Goal: Task Accomplishment & Management: Complete application form

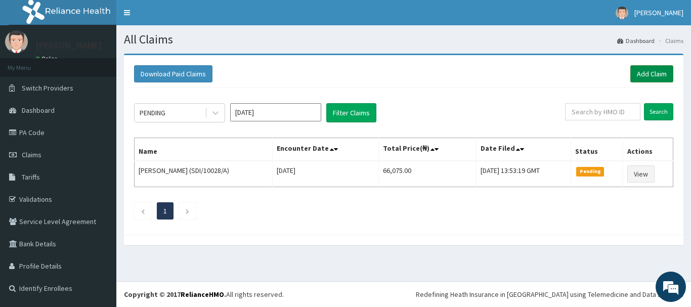
click at [645, 70] on link "Add Claim" at bounding box center [651, 73] width 43 height 17
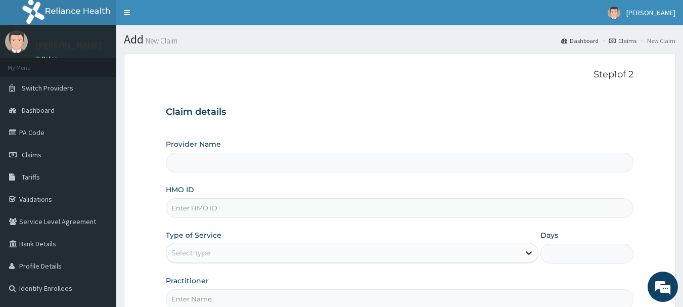
type input "[GEOGRAPHIC_DATA], [GEOGRAPHIC_DATA]"
click at [310, 209] on input "HMO ID" at bounding box center [400, 208] width 468 height 20
type input "TFE/11215/A"
click at [368, 250] on div "Select type" at bounding box center [343, 253] width 354 height 16
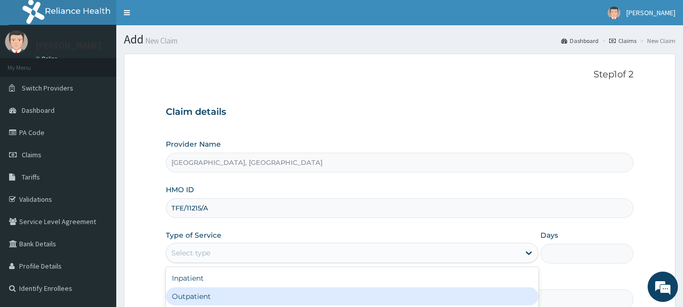
click at [339, 294] on div "Outpatient" at bounding box center [352, 296] width 373 height 18
type input "1"
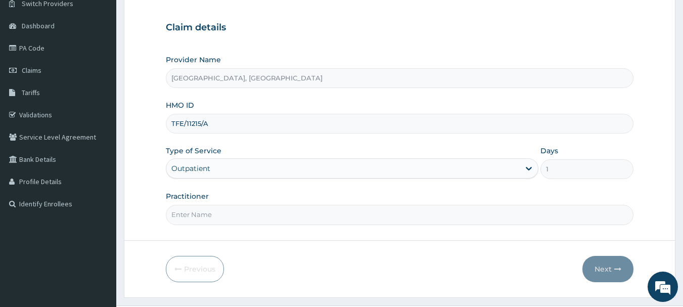
scroll to position [102, 0]
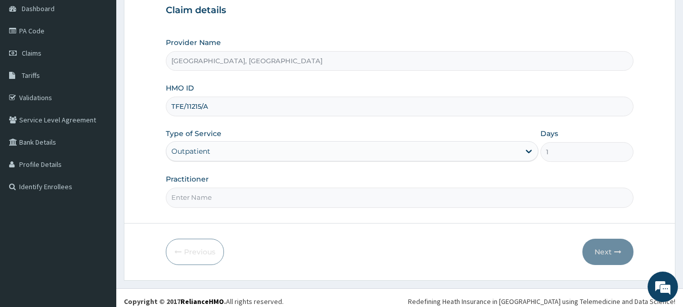
click at [450, 197] on input "Practitioner" at bounding box center [400, 198] width 468 height 20
type input "d"
type input "DR. ONUH"
click at [602, 247] on button "Next" at bounding box center [608, 252] width 51 height 26
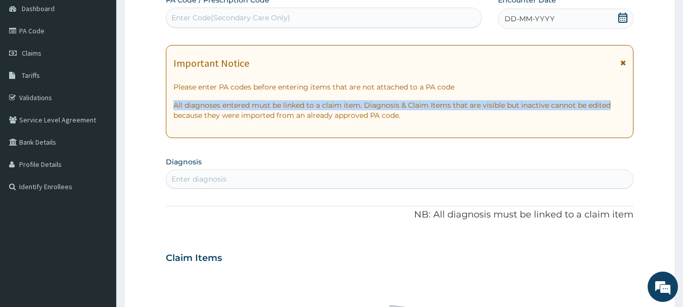
drag, startPoint x: 682, startPoint y: 104, endPoint x: 686, endPoint y: 79, distance: 25.1
click at [683, 79] on html "R EL Toggle navigation Mr Ezekiel Haruna Mr Ezekiel Haruna - ezekiel.royalspeci…" at bounding box center [341, 261] width 683 height 726
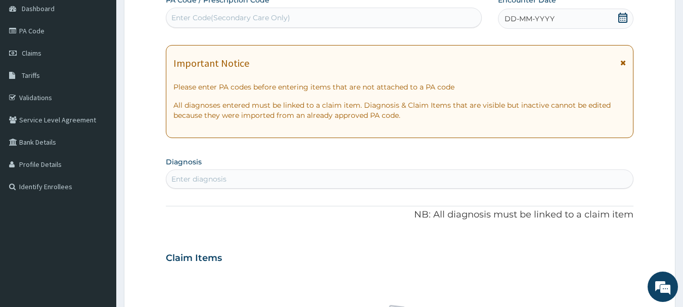
drag, startPoint x: 677, startPoint y: 129, endPoint x: 687, endPoint y: 121, distance: 13.0
click at [683, 121] on html "R EL Toggle navigation Mr Ezekiel Haruna Mr Ezekiel Haruna - ezekiel.royalspeci…" at bounding box center [341, 261] width 683 height 726
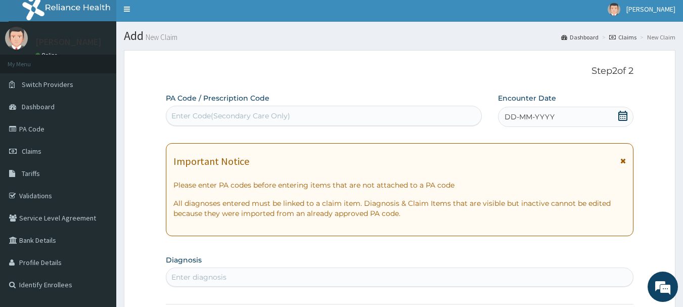
scroll to position [1, 0]
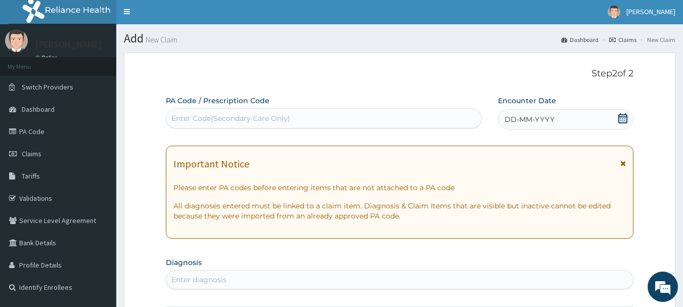
click at [357, 119] on div "Enter Code(Secondary Care Only)" at bounding box center [324, 118] width 316 height 16
click at [192, 117] on input "PA/ER/62B5" at bounding box center [192, 118] width 43 height 10
click at [196, 117] on input "PA/EB/62B5" at bounding box center [192, 118] width 43 height 10
type input "PA/EB62B5"
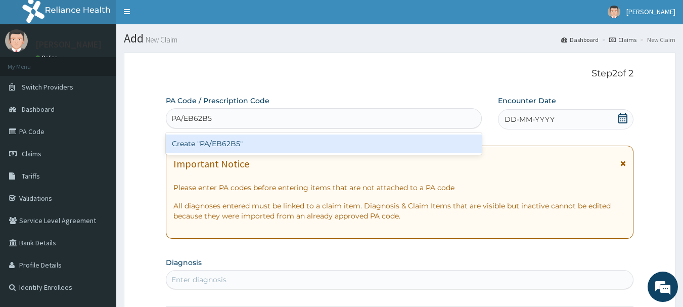
click at [245, 142] on div "Create "PA/EB62B5"" at bounding box center [324, 144] width 317 height 18
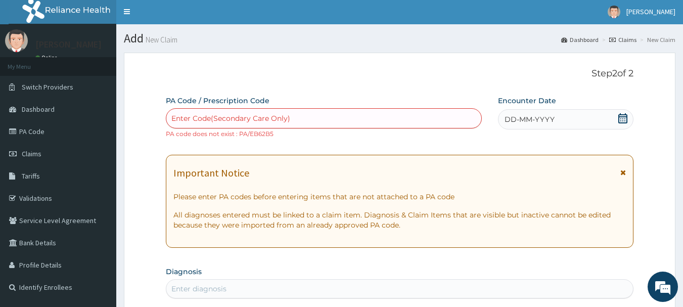
click at [215, 115] on div "Enter Code(Secondary Care Only)" at bounding box center [230, 118] width 119 height 10
type input "PA/ER62B5"
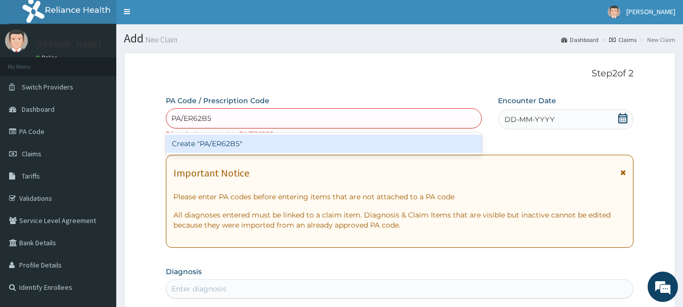
click at [233, 140] on div "Create "PA/ER62B5"" at bounding box center [324, 144] width 317 height 18
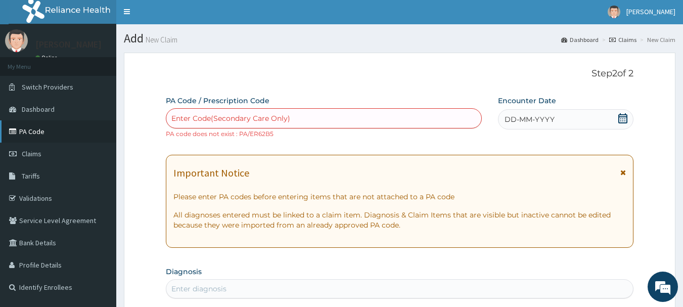
click at [34, 131] on link "PA Code" at bounding box center [58, 131] width 116 height 22
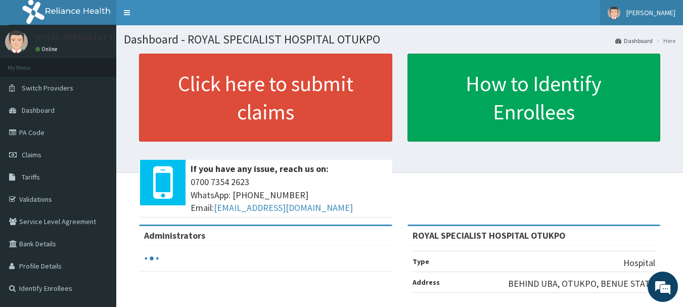
click at [608, 13] on img at bounding box center [614, 13] width 13 height 13
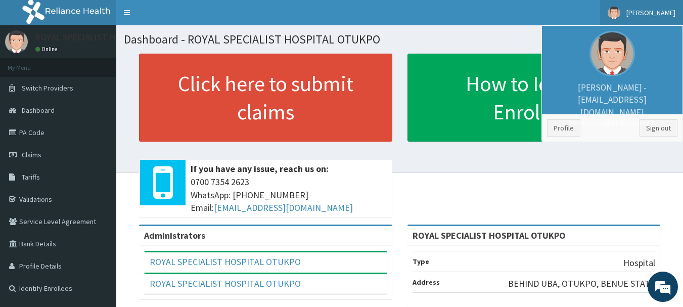
click at [474, 40] on h1 "Dashboard - ROYAL SPECIALIST HOSPITAL OTUKPO" at bounding box center [400, 39] width 552 height 13
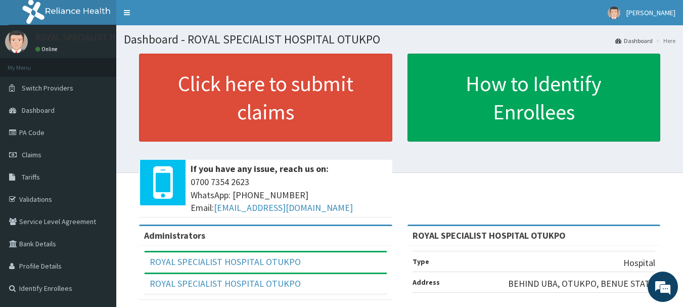
drag, startPoint x: 683, startPoint y: 116, endPoint x: 685, endPoint y: 137, distance: 20.9
click at [683, 137] on html "RelianceHMO Provider Portal | Dashboard R EL Toggle navigation Mr Ezekiel Harun…" at bounding box center [341, 240] width 683 height 480
click at [36, 134] on link "PA Code" at bounding box center [58, 132] width 116 height 22
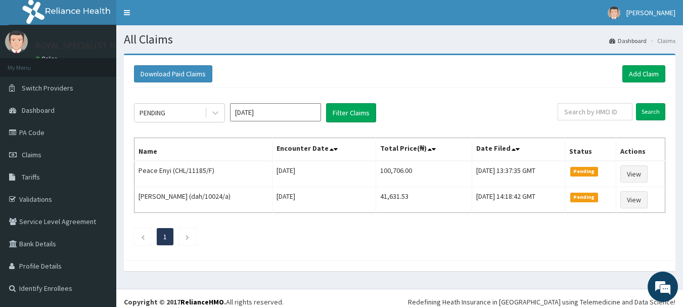
click at [45, 152] on link "Claims" at bounding box center [58, 155] width 116 height 22
click at [650, 72] on link "Add Claim" at bounding box center [644, 73] width 43 height 17
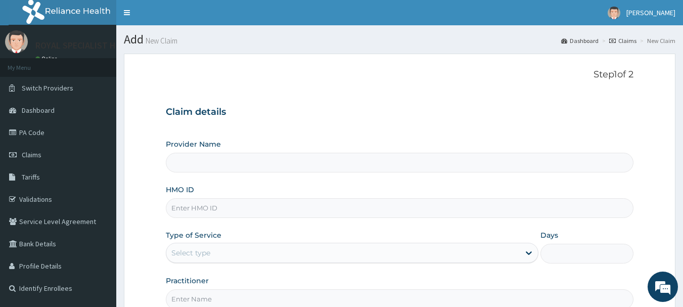
type input "ROYAL SPECIALIST HOSPITAL OTUKPO"
click at [348, 210] on input "HMO ID" at bounding box center [400, 208] width 468 height 20
type input "F"
type input "TFE/11215/A"
click at [292, 247] on div "Select type" at bounding box center [343, 253] width 354 height 16
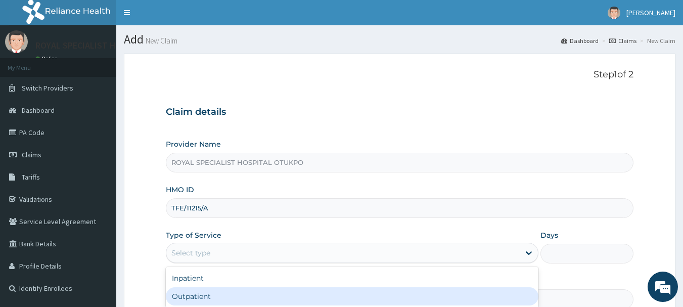
click at [282, 294] on div "Outpatient" at bounding box center [352, 296] width 373 height 18
type input "1"
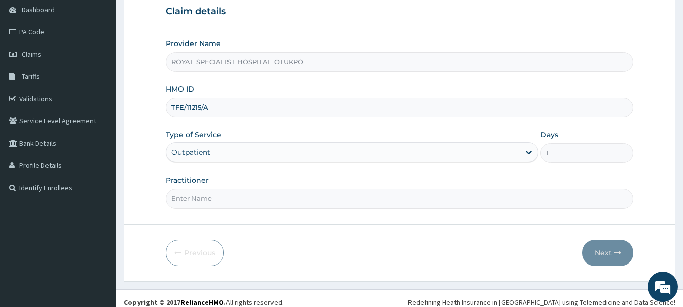
scroll to position [102, 0]
click at [379, 203] on input "Practitioner" at bounding box center [400, 198] width 468 height 20
type input "DR. ONUH"
click at [592, 245] on button "Next" at bounding box center [608, 252] width 51 height 26
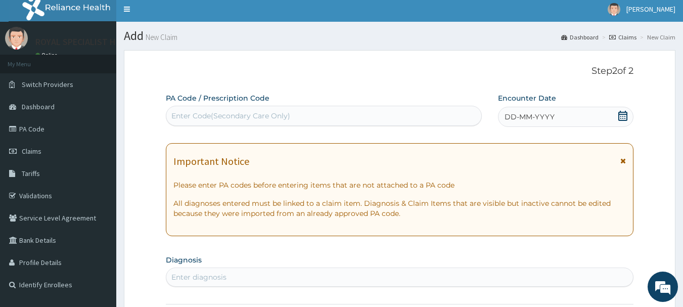
scroll to position [0, 0]
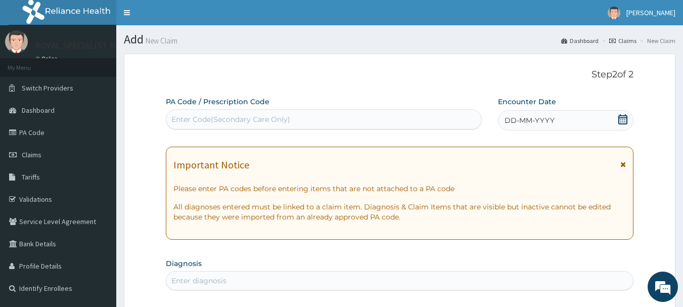
click at [283, 118] on div "Enter Code(Secondary Care Only)" at bounding box center [230, 119] width 119 height 10
type input "PA/EE62B5"
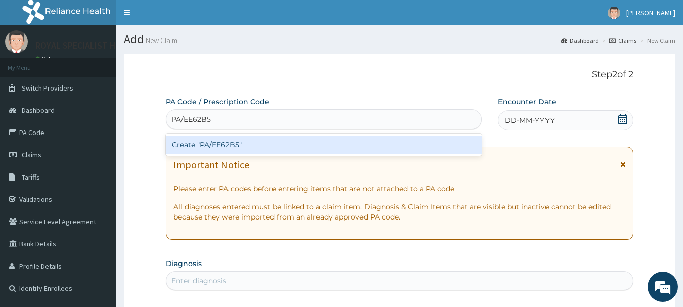
click at [254, 148] on div "Create "PA/EE62B5"" at bounding box center [324, 145] width 317 height 18
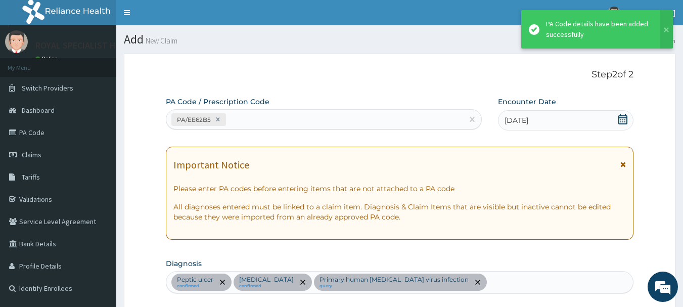
scroll to position [372, 0]
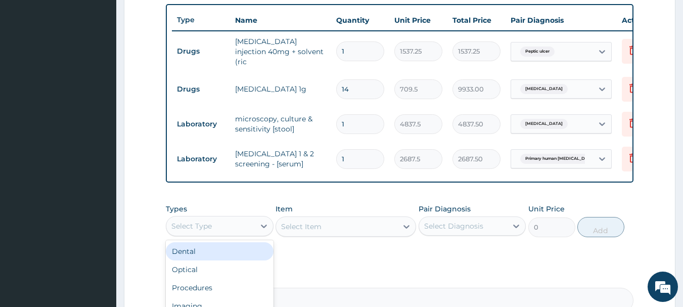
click at [194, 223] on div "Select Type" at bounding box center [191, 226] width 40 height 10
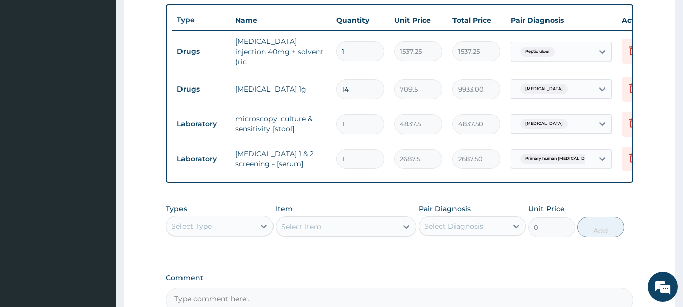
click at [216, 204] on div "Types Select Type Item Select Item Pair Diagnosis Select Diagnosis Unit Price 0…" at bounding box center [400, 220] width 468 height 43
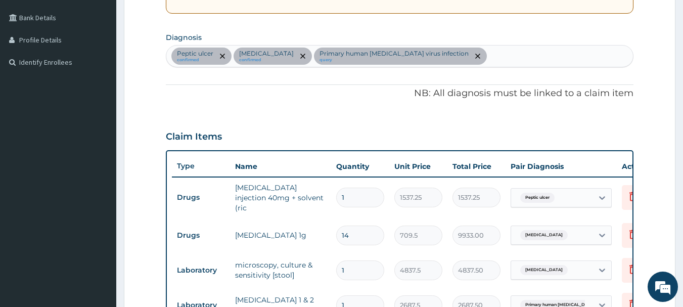
scroll to position [225, 0]
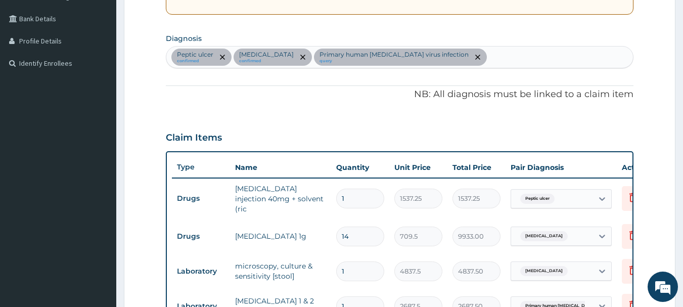
click at [595, 58] on div "Peptic ulcer confirmed Typhoid fever confirmed Primary human immunodeficiency v…" at bounding box center [399, 57] width 467 height 21
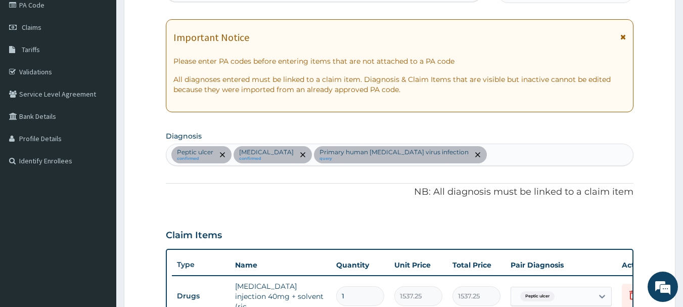
scroll to position [123, 0]
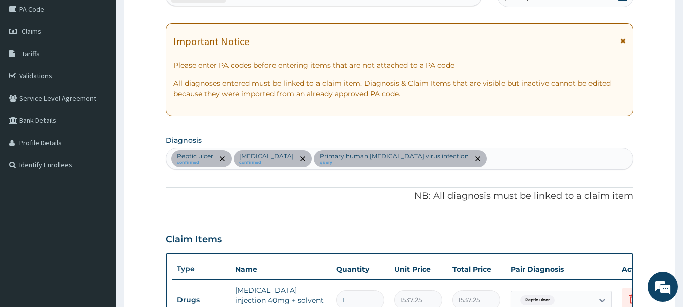
click at [491, 156] on div "Peptic ulcer confirmed Typhoid fever confirmed Primary human immunodeficiency v…" at bounding box center [399, 158] width 467 height 21
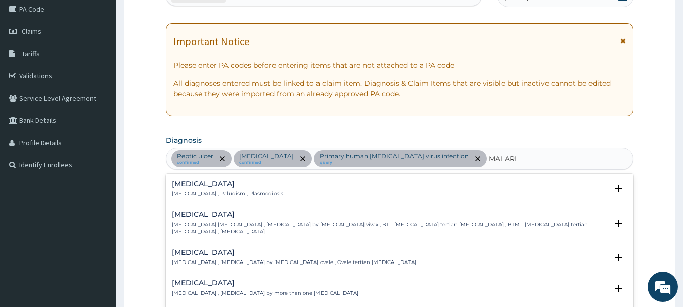
type input "MALARIA"
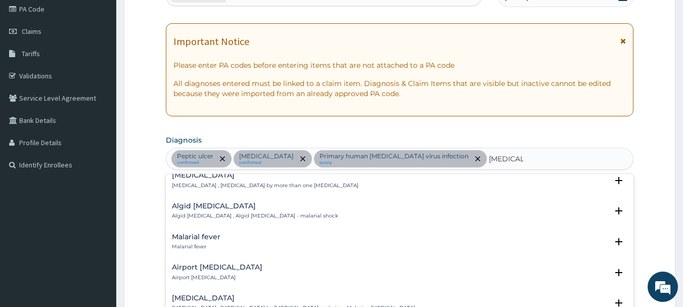
scroll to position [103, 0]
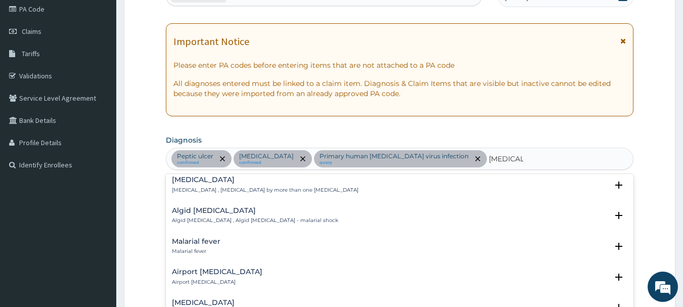
click at [267, 238] on div "Malarial fever Malarial fever" at bounding box center [400, 247] width 456 height 18
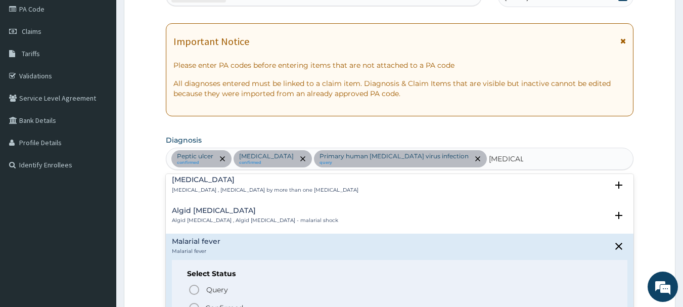
click at [195, 302] on icon "status option filled" at bounding box center [194, 308] width 12 height 12
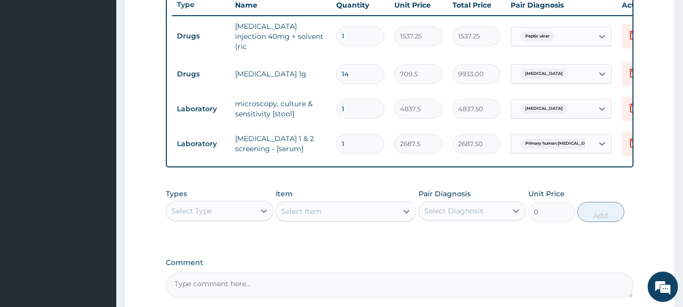
scroll to position [400, 0]
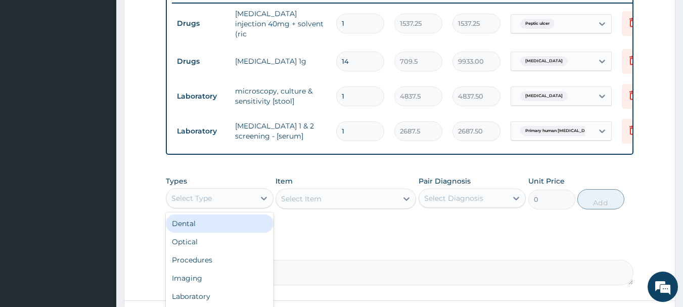
click at [237, 197] on div "Select Type" at bounding box center [210, 198] width 89 height 16
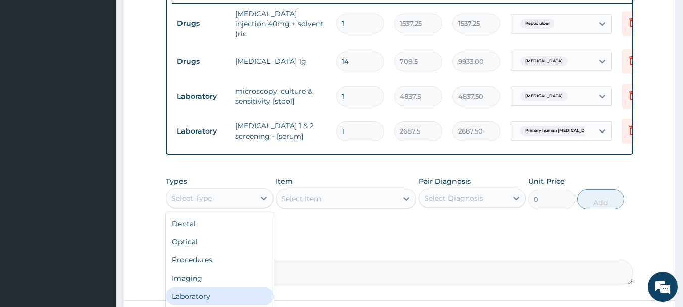
click at [201, 302] on div "Laboratory" at bounding box center [220, 296] width 108 height 18
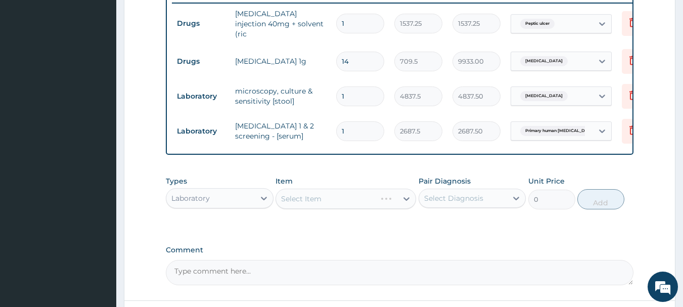
click at [349, 197] on div "Select Item" at bounding box center [346, 199] width 141 height 20
click at [361, 198] on div "Select Item" at bounding box center [336, 199] width 121 height 16
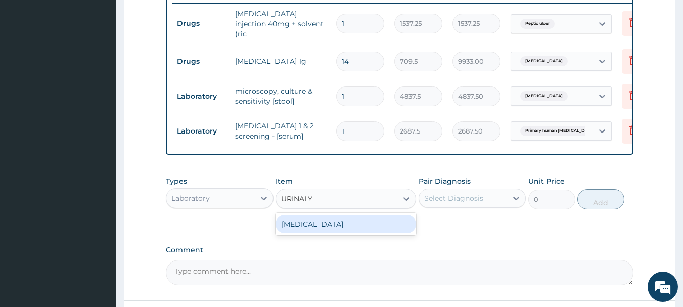
type input "URINALYS"
click at [342, 226] on div "URINALYSIS" at bounding box center [346, 224] width 141 height 18
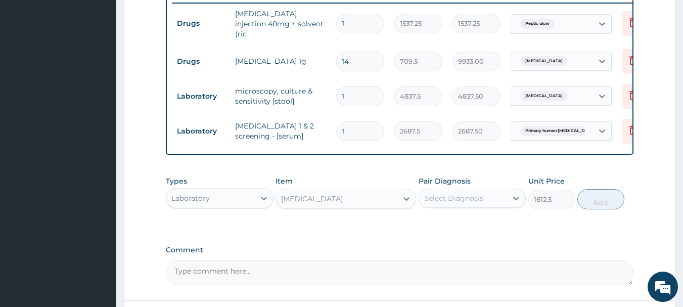
type input "1612.5"
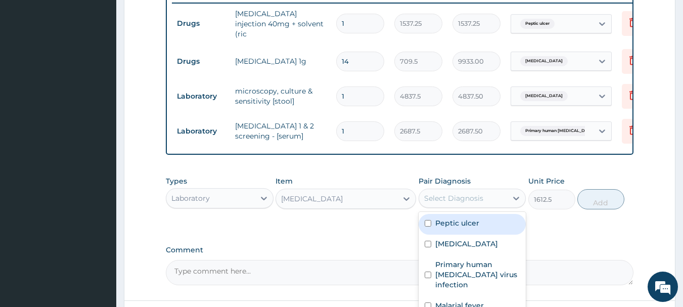
click at [439, 195] on div "Select Diagnosis" at bounding box center [453, 198] width 59 height 10
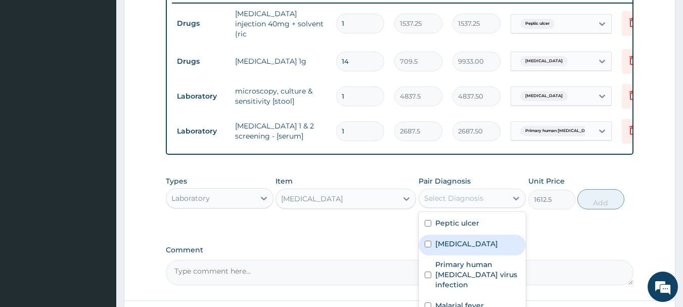
click at [426, 245] on input "checkbox" at bounding box center [428, 244] width 7 height 7
checkbox input "true"
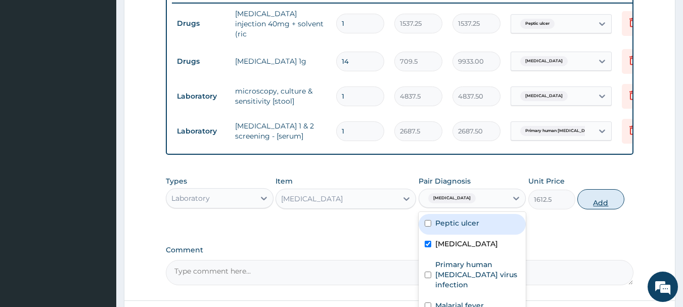
click at [596, 202] on button "Add" at bounding box center [601, 199] width 47 height 20
type input "0"
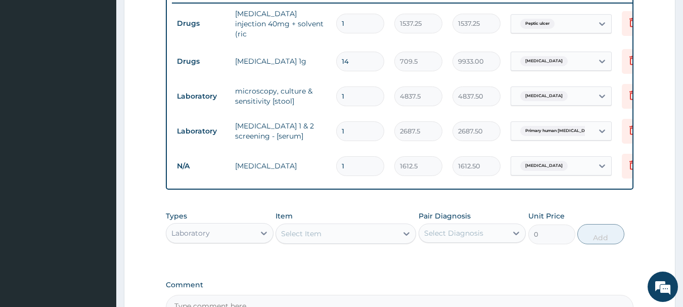
click at [309, 235] on div "Select Item" at bounding box center [301, 234] width 40 height 10
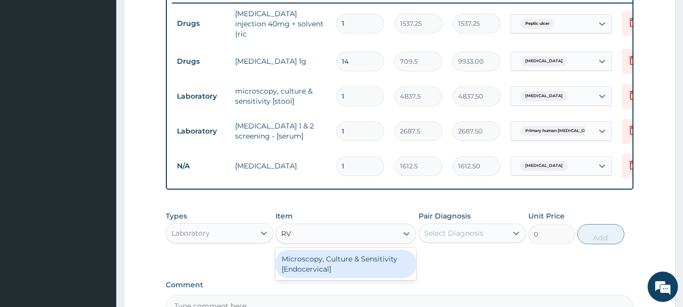
type input "R"
type input "RANDO"
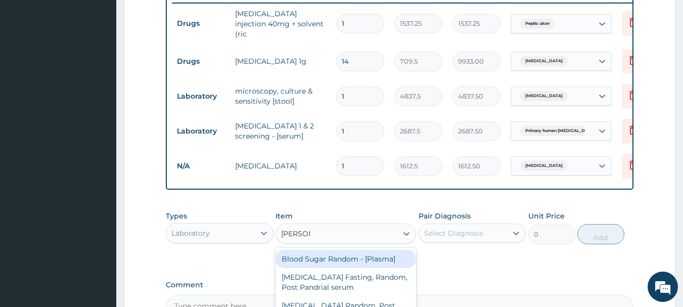
click at [333, 261] on div "Blood Sugar Random - [Plasma]" at bounding box center [346, 259] width 141 height 18
type input "1290"
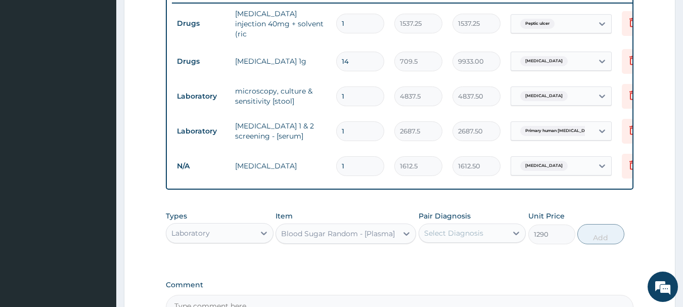
click at [458, 234] on div "Select Diagnosis" at bounding box center [453, 233] width 59 height 10
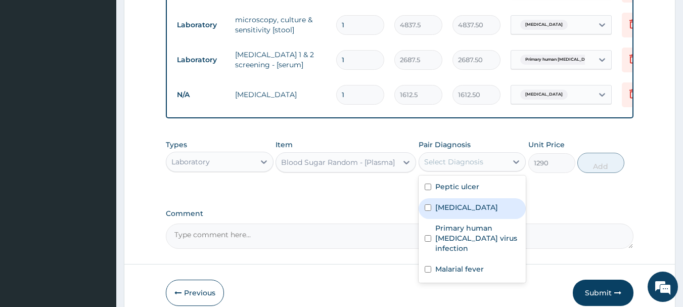
scroll to position [475, 0]
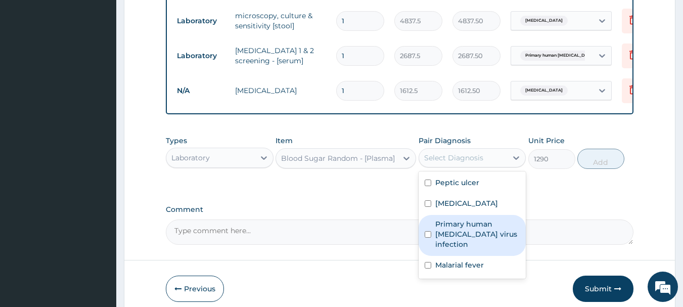
click at [462, 232] on label "Primary human immunodeficiency virus infection" at bounding box center [477, 234] width 85 height 30
checkbox input "true"
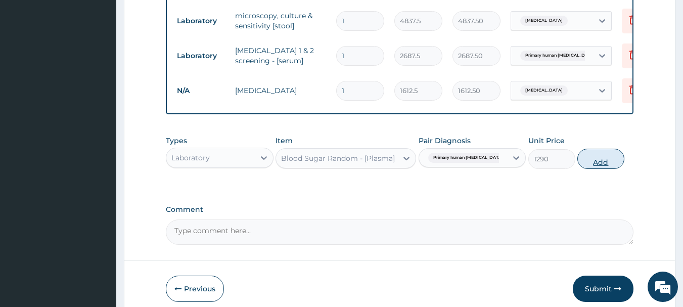
click at [601, 162] on button "Add" at bounding box center [601, 159] width 47 height 20
type input "0"
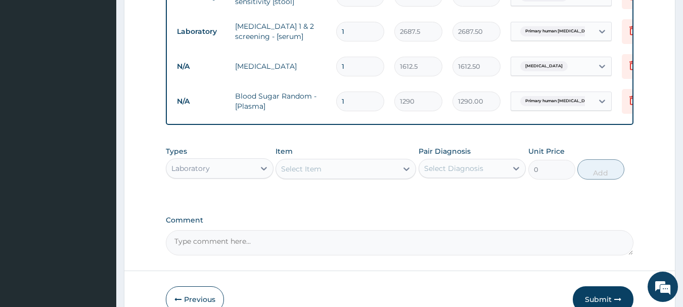
scroll to position [522, 0]
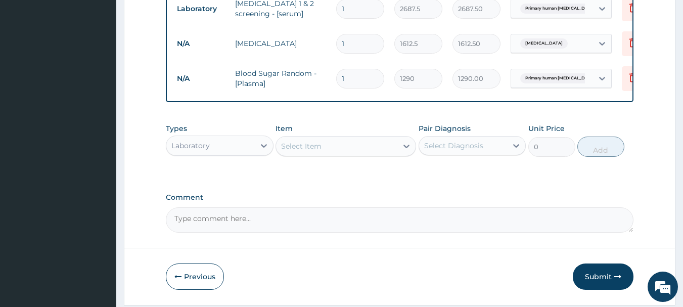
click at [306, 151] on div "Select Item" at bounding box center [301, 146] width 40 height 10
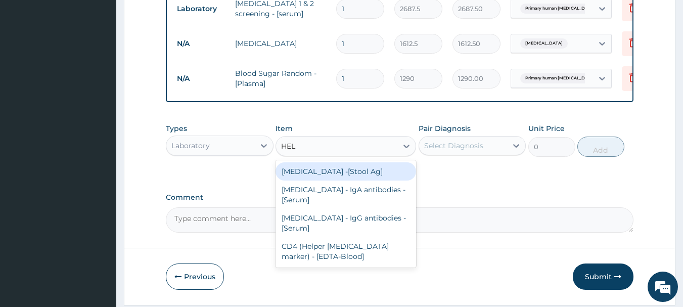
type input "HELI"
click at [336, 176] on div "Helicobacter pylori -[Stool Ag]" at bounding box center [346, 171] width 141 height 18
type input "7525"
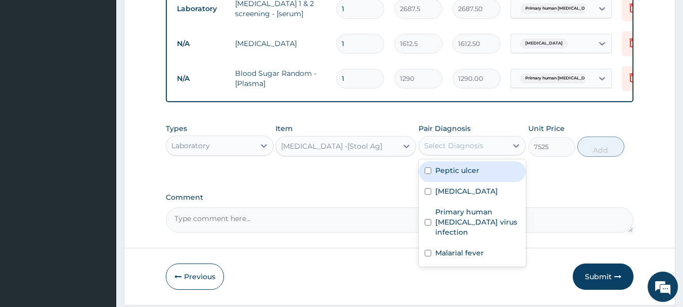
click at [464, 147] on div "Select Diagnosis" at bounding box center [453, 146] width 59 height 10
click at [382, 149] on div "Helicobacter pylori -[Stool Ag]" at bounding box center [331, 146] width 101 height 10
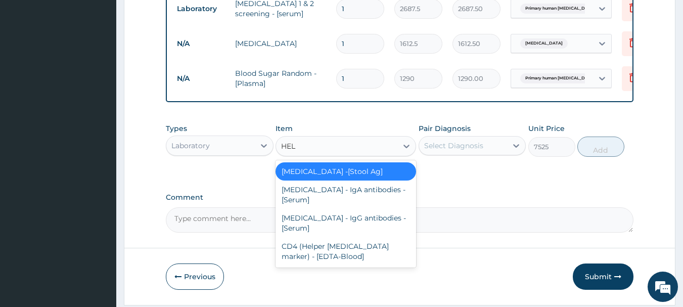
scroll to position [0, 0]
type input "HELI"
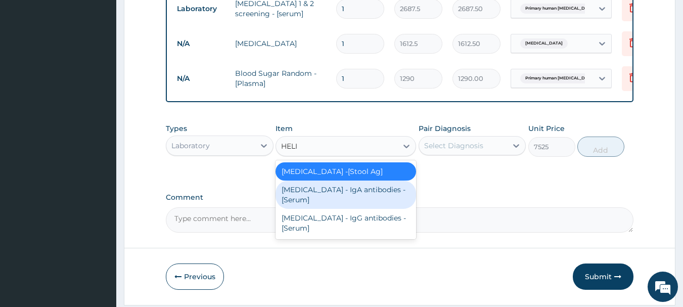
click at [361, 192] on div "Helicobacter Pylori - IgA antibodies - [Serum]" at bounding box center [346, 195] width 141 height 28
type input "5375"
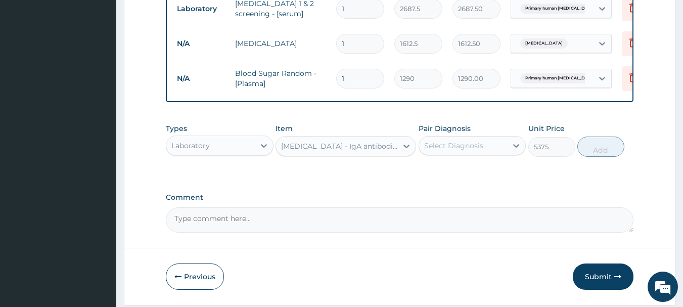
click at [365, 149] on div "Helicobacter Pylori - IgA antibodies - [Serum]" at bounding box center [339, 146] width 117 height 10
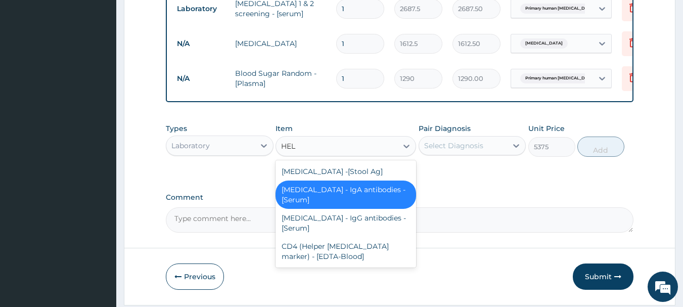
type input "HELI"
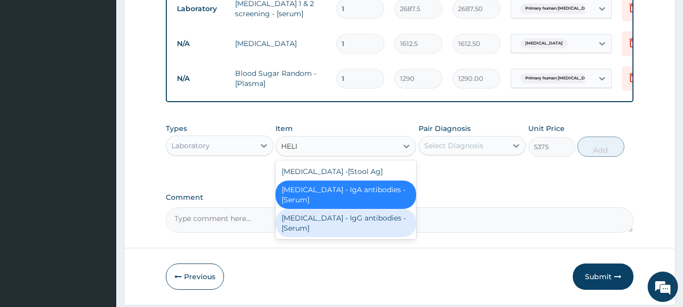
click at [345, 222] on div "Helicobacter Pylori - IgG antibodies - [Serum]" at bounding box center [346, 223] width 141 height 28
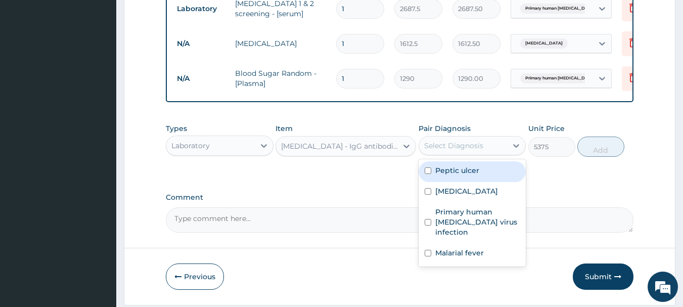
click at [488, 146] on div "Select Diagnosis" at bounding box center [463, 146] width 89 height 16
click at [429, 174] on input "checkbox" at bounding box center [428, 170] width 7 height 7
checkbox input "true"
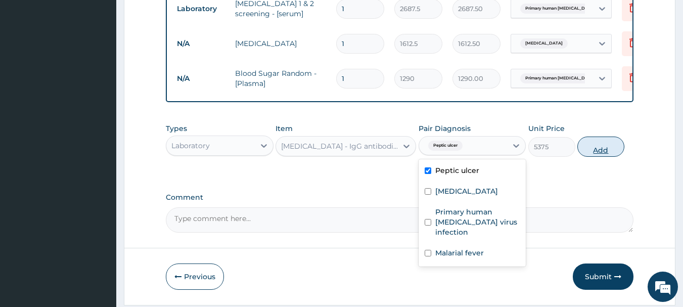
click at [603, 144] on button "Add" at bounding box center [601, 147] width 47 height 20
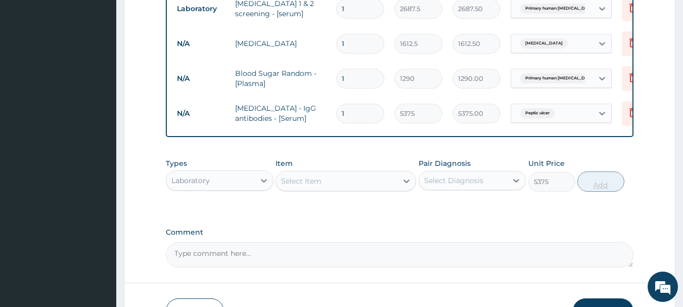
type input "0"
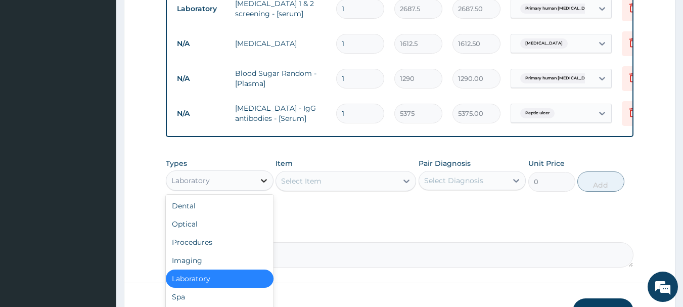
click at [255, 178] on div at bounding box center [264, 180] width 18 height 18
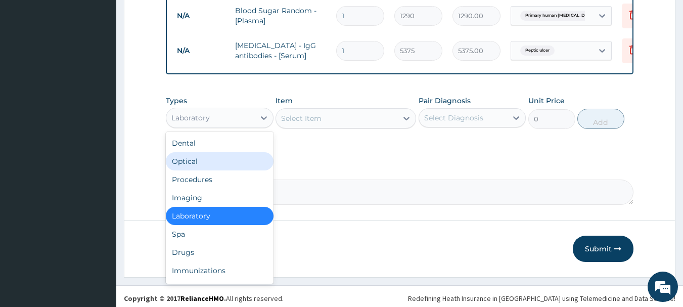
scroll to position [591, 0]
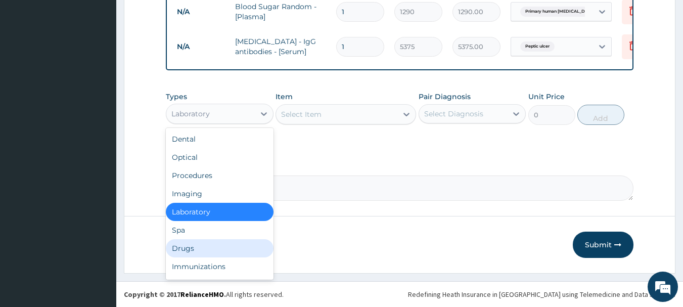
click at [222, 243] on div "Drugs" at bounding box center [220, 248] width 108 height 18
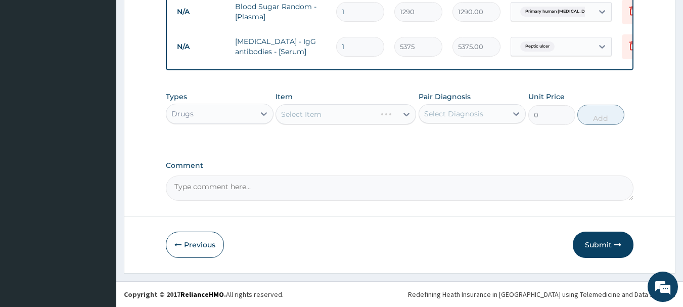
click at [325, 112] on div "Select Item" at bounding box center [346, 114] width 141 height 20
click at [325, 109] on div "Select Item" at bounding box center [336, 114] width 121 height 16
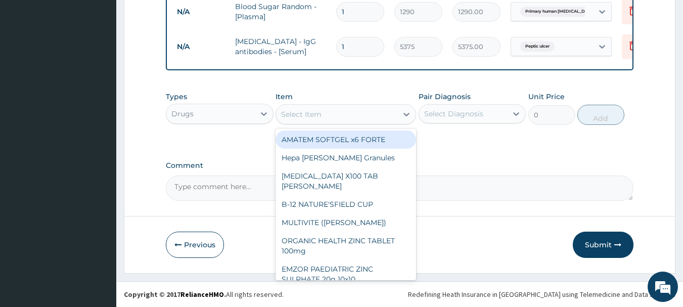
drag, startPoint x: 688, startPoint y: 5, endPoint x: 508, endPoint y: 86, distance: 197.4
click at [508, 86] on div "Types Drugs Item option Helicobacter Pylori - IgG antibodies - [Serum], selecte…" at bounding box center [400, 107] width 468 height 43
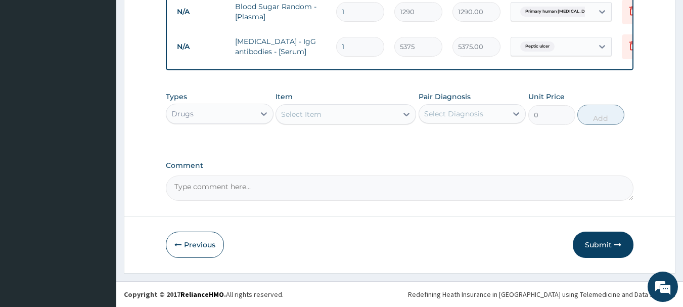
click at [321, 114] on div "Select Item" at bounding box center [301, 114] width 40 height 10
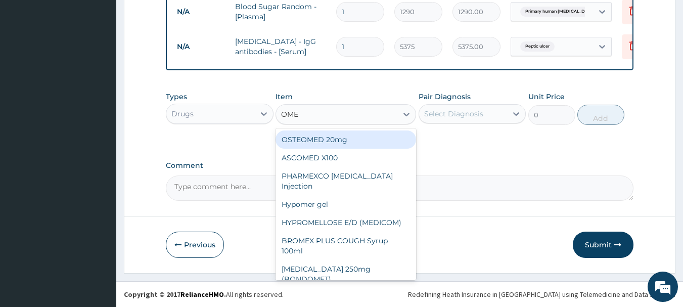
type input "OMEP"
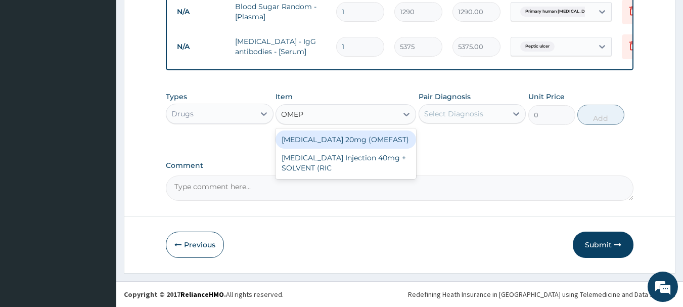
click at [329, 137] on div "OMEPRAZOLE 20mg (OMEFAST)" at bounding box center [346, 139] width 141 height 18
type input "82.775"
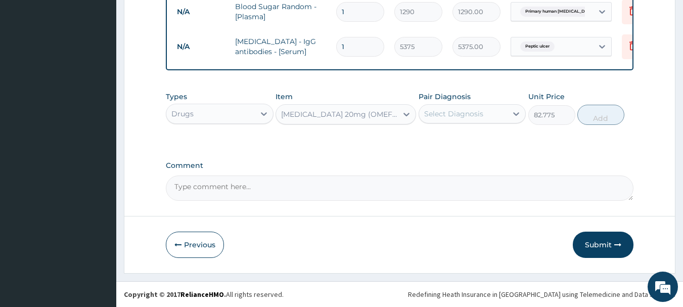
click at [460, 111] on div "Select Diagnosis" at bounding box center [453, 114] width 59 height 10
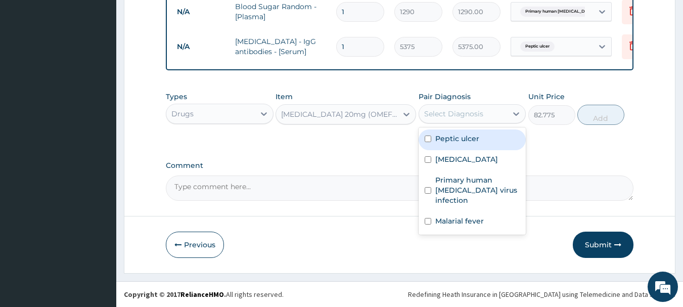
click at [427, 137] on input "checkbox" at bounding box center [428, 139] width 7 height 7
checkbox input "true"
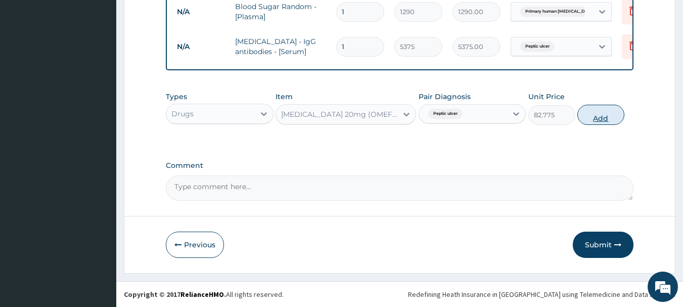
click at [596, 114] on button "Add" at bounding box center [601, 115] width 47 height 20
type input "0"
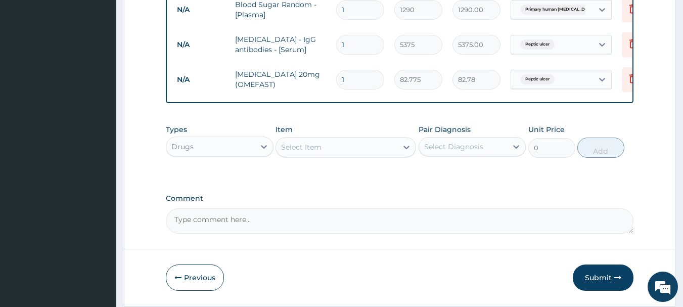
click at [355, 72] on input "1" at bounding box center [360, 80] width 48 height 20
type input "0.00"
type input "2"
type input "165.55"
type input "21"
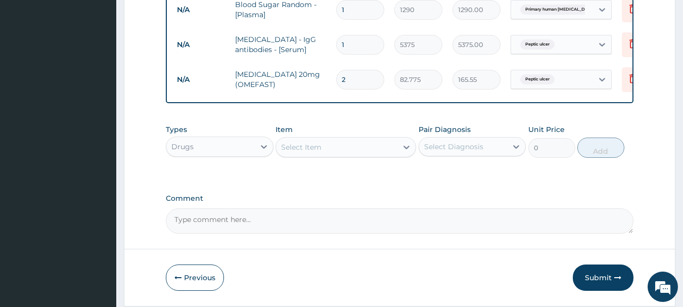
type input "1738.28"
type input "21"
click at [328, 146] on div "Select Item" at bounding box center [336, 147] width 121 height 16
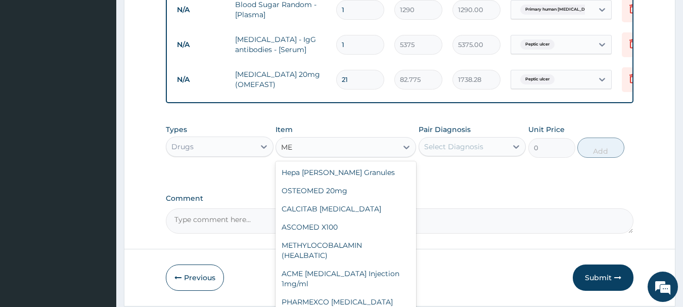
type input "M"
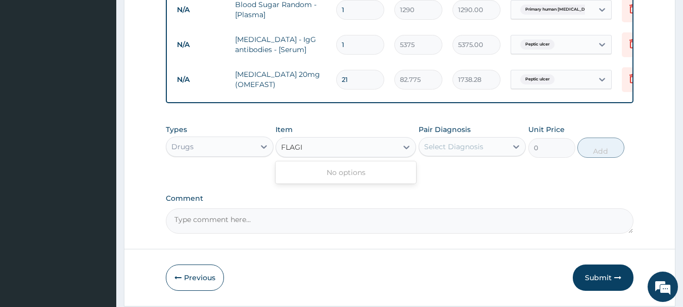
type input "FLAG"
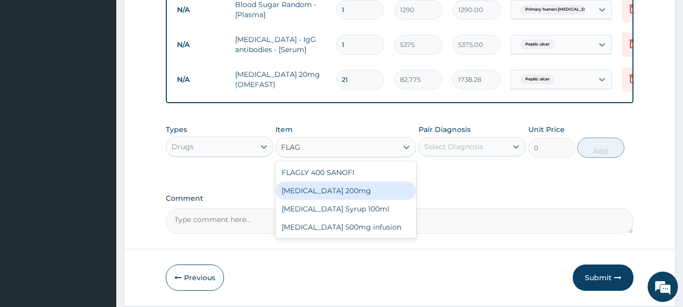
click at [326, 193] on div "Flagyl 200mg" at bounding box center [346, 191] width 141 height 18
type input "47.3"
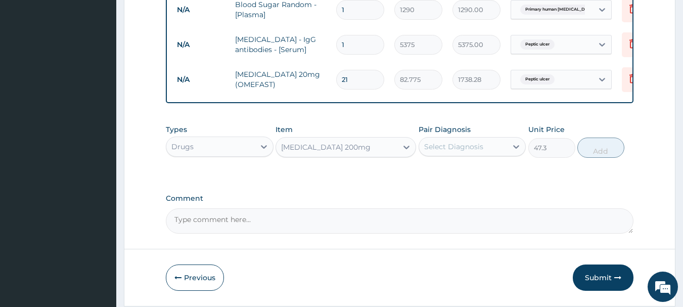
click at [471, 150] on div "Select Diagnosis" at bounding box center [453, 147] width 59 height 10
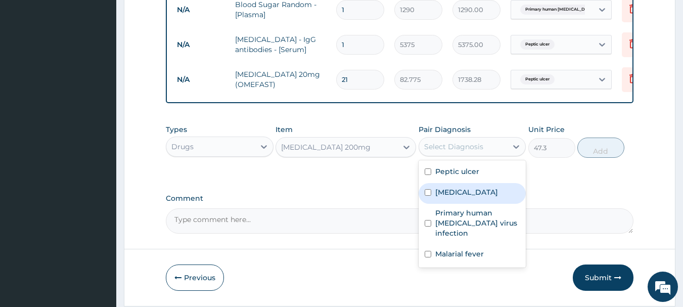
click at [428, 192] on input "checkbox" at bounding box center [428, 192] width 7 height 7
checkbox input "true"
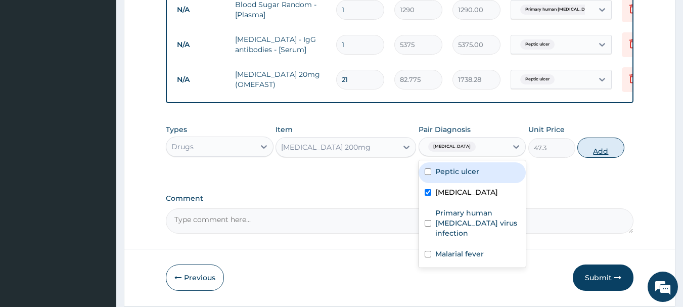
click at [598, 150] on button "Add" at bounding box center [601, 148] width 47 height 20
type input "0"
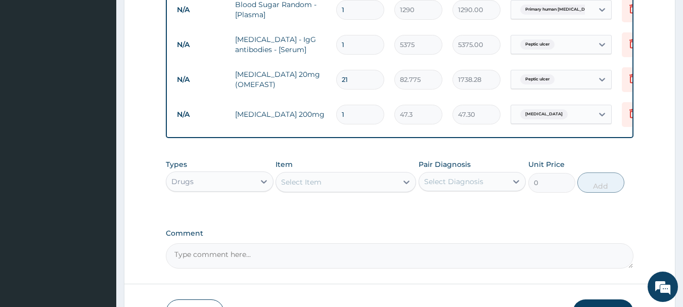
click at [358, 107] on input "1" at bounding box center [360, 115] width 48 height 20
type input "15"
type input "709.50"
type input "15"
click at [332, 178] on div "Select Item" at bounding box center [336, 182] width 121 height 16
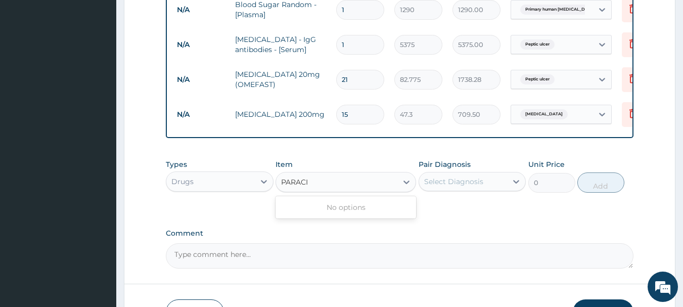
type input "PARAC"
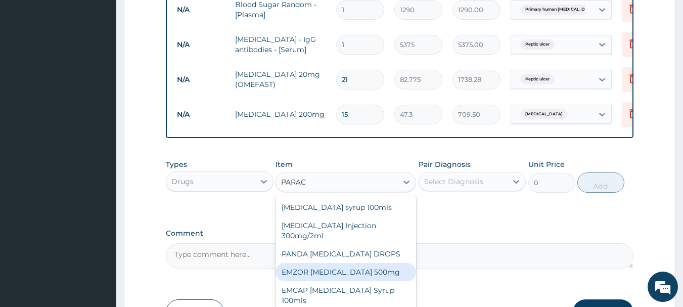
click at [345, 271] on div "EMZOR PARACETAMOL 500mg" at bounding box center [346, 272] width 141 height 18
type input "23.65"
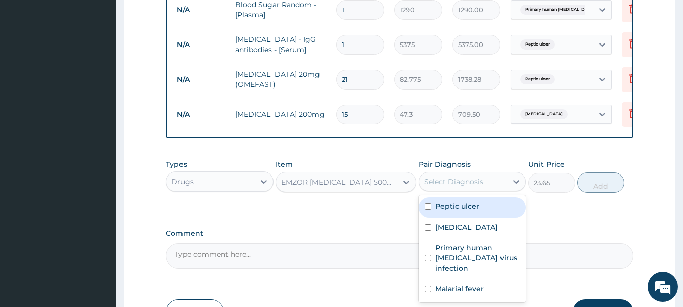
click at [467, 179] on div "Select Diagnosis" at bounding box center [453, 182] width 59 height 10
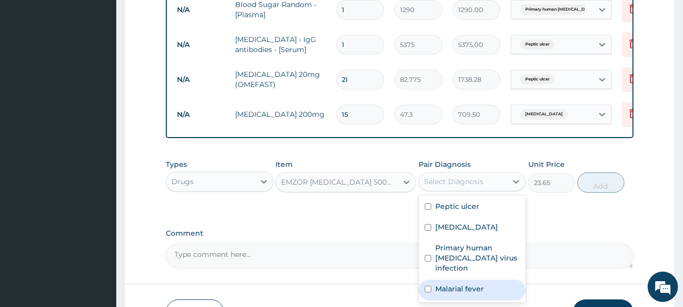
click at [427, 292] on input "checkbox" at bounding box center [428, 289] width 7 height 7
checkbox input "true"
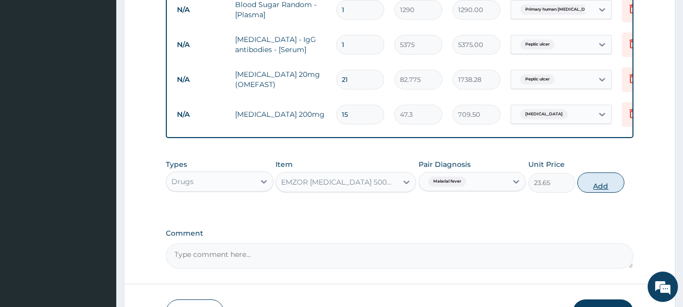
click at [597, 184] on button "Add" at bounding box center [601, 182] width 47 height 20
type input "0"
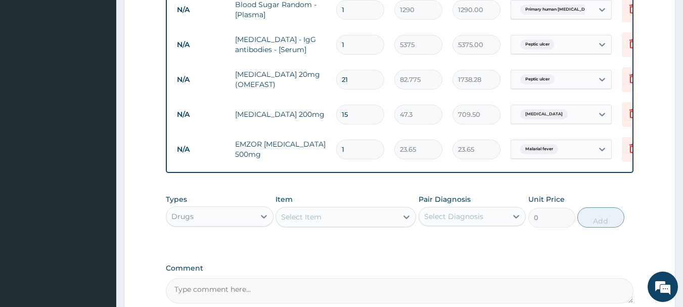
click at [349, 144] on input "1" at bounding box center [360, 150] width 48 height 20
type input "0.00"
type input "3"
type input "70.95"
type input "30"
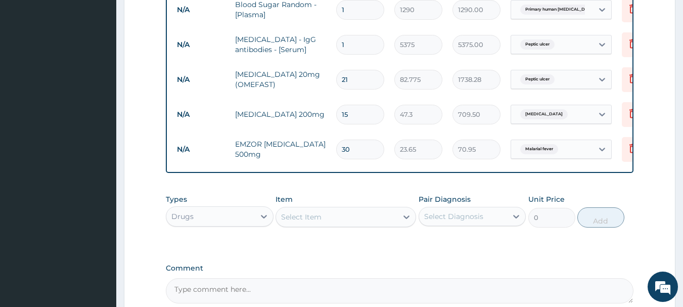
type input "709.50"
type input "30"
click at [313, 215] on div "Select Item" at bounding box center [301, 217] width 40 height 10
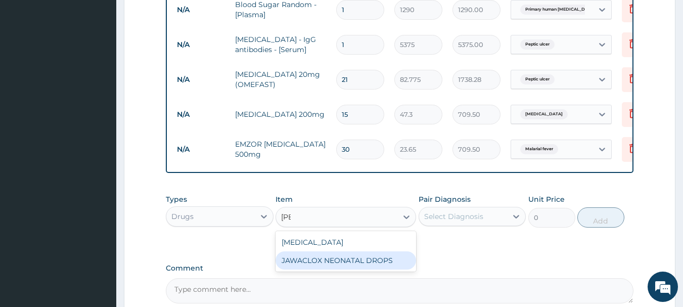
type input "J"
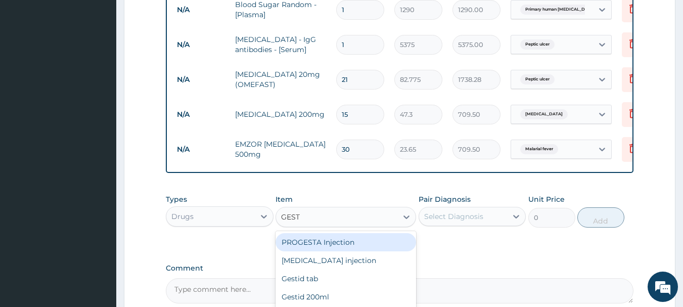
type input "GESTI"
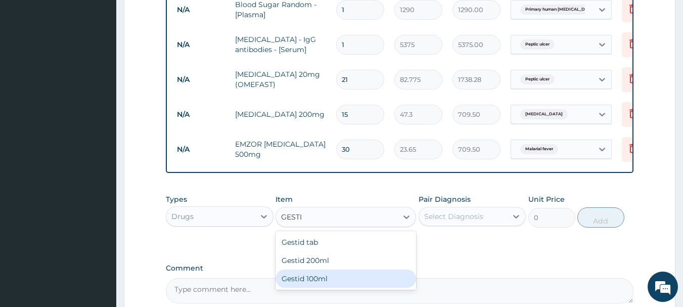
click at [338, 282] on div "Gestid 100ml" at bounding box center [346, 279] width 141 height 18
type input "827.75"
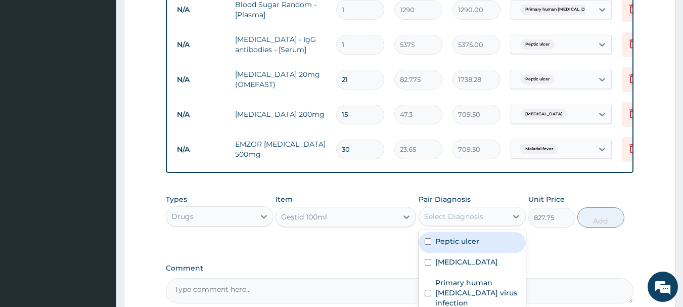
click at [483, 215] on div "Select Diagnosis" at bounding box center [463, 216] width 89 height 16
click at [432, 241] on div "Peptic ulcer" at bounding box center [473, 242] width 108 height 21
checkbox input "true"
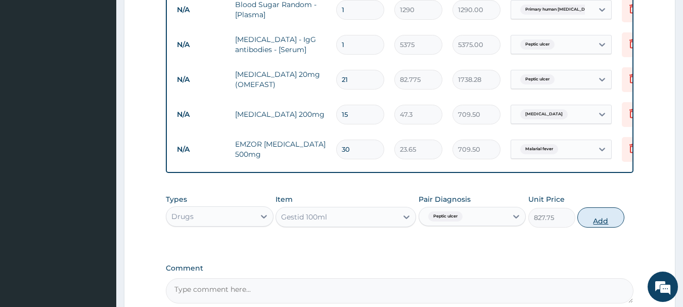
click at [601, 217] on button "Add" at bounding box center [601, 217] width 47 height 20
type input "0"
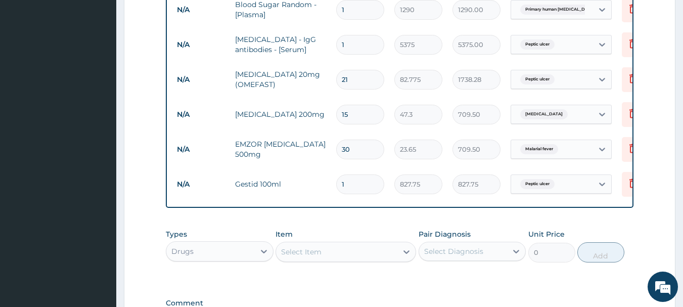
click at [353, 178] on input "1" at bounding box center [360, 184] width 48 height 20
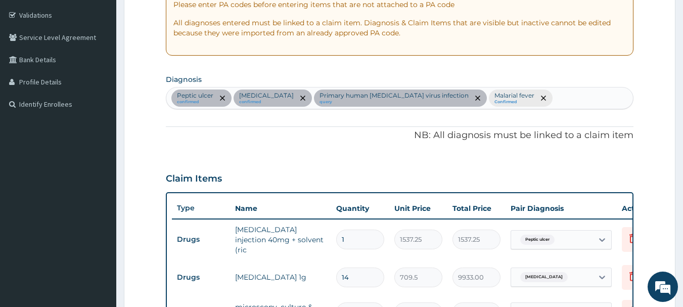
scroll to position [181, 0]
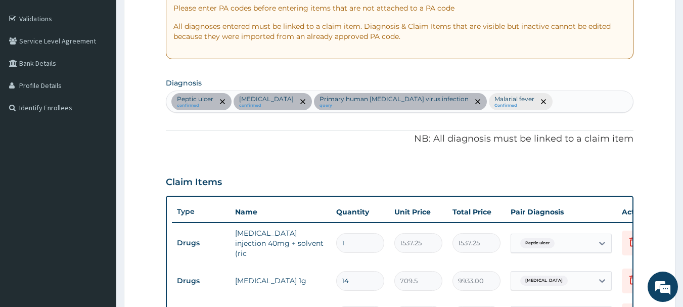
drag, startPoint x: 683, startPoint y: 78, endPoint x: 690, endPoint y: 83, distance: 9.1
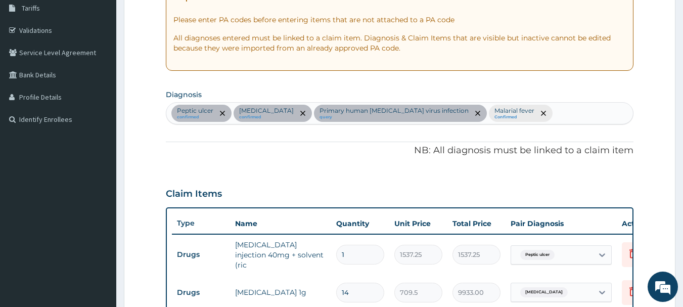
scroll to position [177, 0]
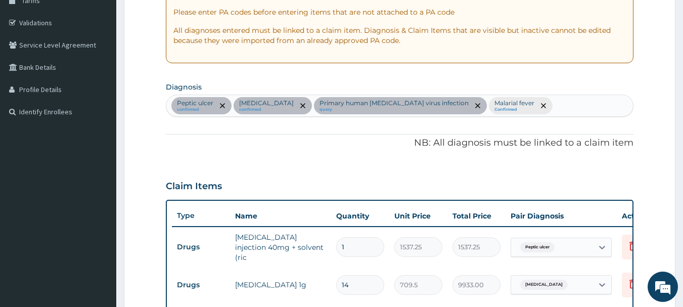
click at [505, 107] on small "Confirmed" at bounding box center [515, 109] width 40 height 5
click at [541, 105] on icon "remove selection option" at bounding box center [543, 105] width 5 height 5
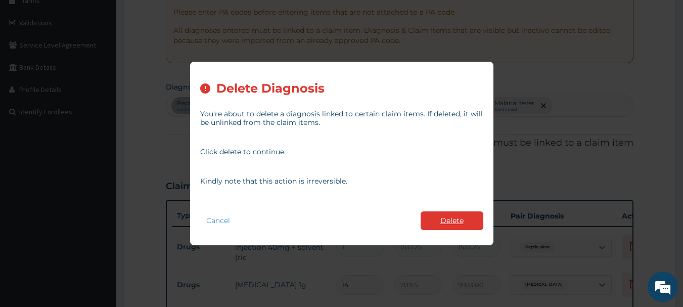
click at [439, 221] on button "Delete" at bounding box center [452, 220] width 63 height 19
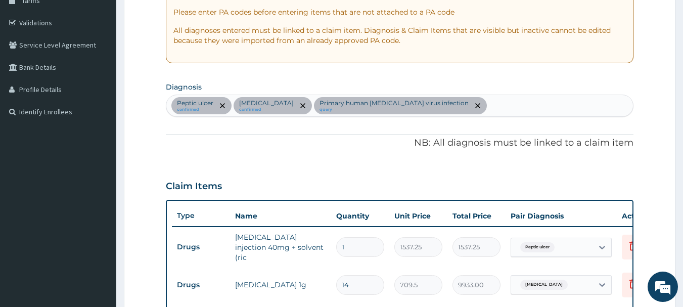
click at [487, 103] on div "Peptic ulcer confirmed Typhoid fever confirmed Primary human immunodeficiency v…" at bounding box center [399, 105] width 467 height 21
type input "MALA"
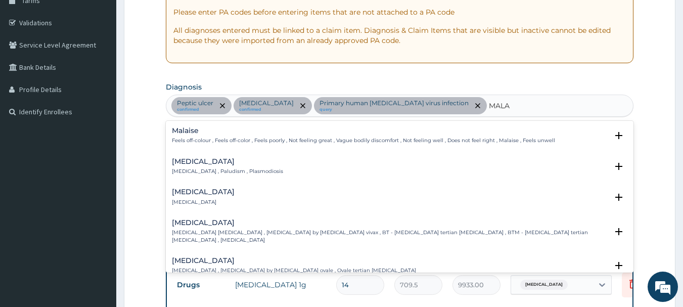
click at [204, 161] on h4 "Malaria" at bounding box center [227, 162] width 111 height 8
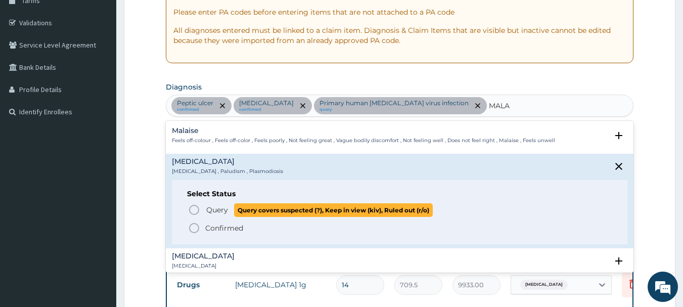
click at [193, 207] on icon "status option query" at bounding box center [194, 210] width 12 height 12
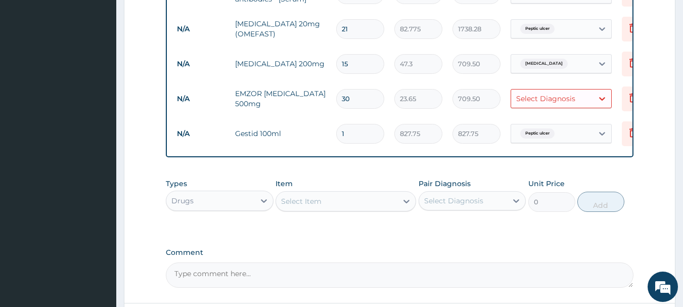
scroll to position [640, 0]
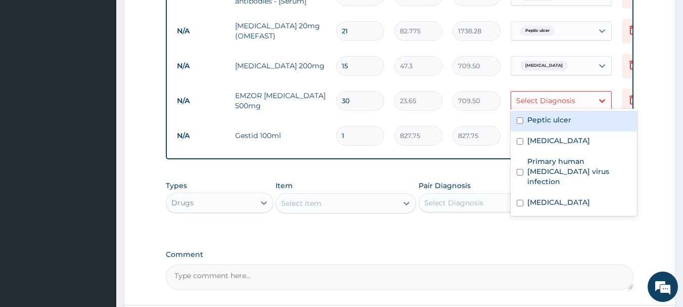
click at [588, 93] on div "Select Diagnosis" at bounding box center [552, 101] width 82 height 16
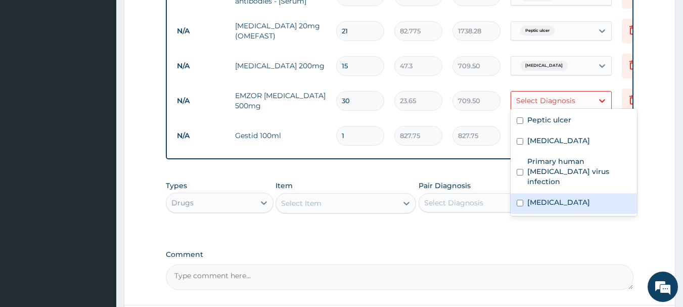
click at [513, 205] on div "Malaria" at bounding box center [574, 203] width 126 height 21
checkbox input "true"
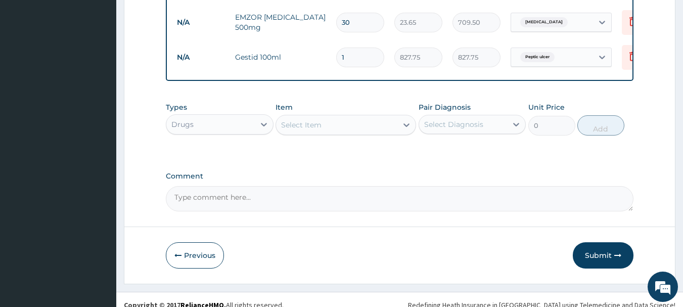
scroll to position [731, 0]
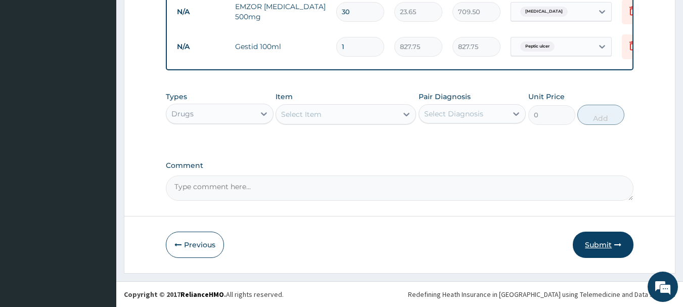
click at [597, 242] on button "Submit" at bounding box center [603, 245] width 61 height 26
